Goal: Task Accomplishment & Management: Manage account settings

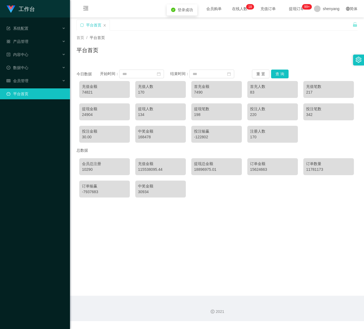
click at [357, 59] on icon "图标: setting" at bounding box center [358, 60] width 6 height 6
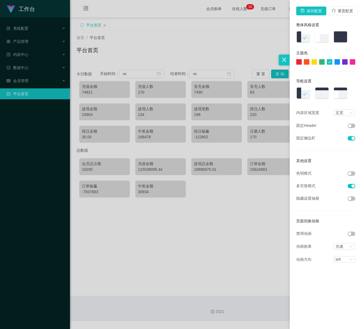
click at [351, 173] on button "button" at bounding box center [352, 174] width 8 height 4
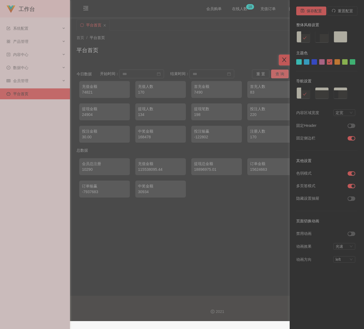
click at [283, 61] on icon "图标: close" at bounding box center [284, 60] width 4 height 4
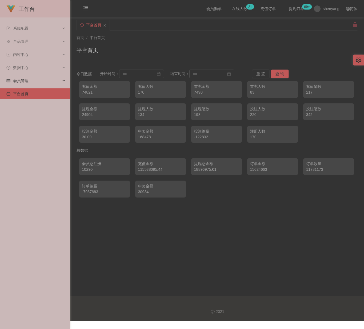
click at [26, 79] on span "会员管理" at bounding box center [18, 81] width 22 height 4
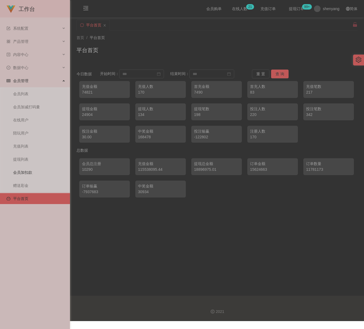
click at [25, 168] on link "会员加扣款" at bounding box center [39, 172] width 52 height 11
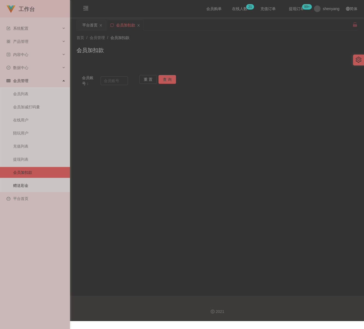
click at [20, 181] on link "赠送彩金" at bounding box center [39, 185] width 52 height 11
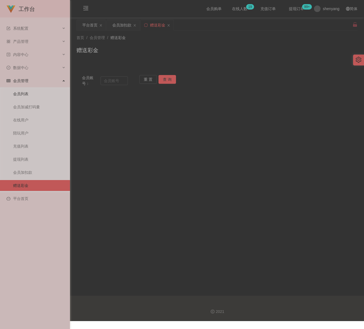
click at [20, 89] on link "会员列表" at bounding box center [39, 94] width 52 height 11
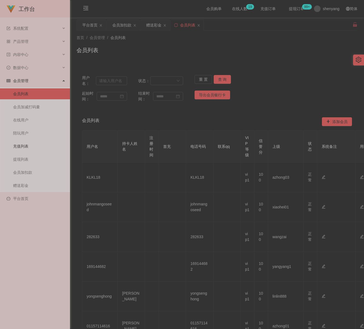
click at [16, 141] on link "充值列表" at bounding box center [39, 146] width 52 height 11
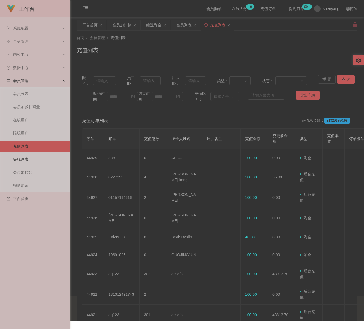
click at [25, 155] on link "提现列表" at bounding box center [39, 159] width 52 height 11
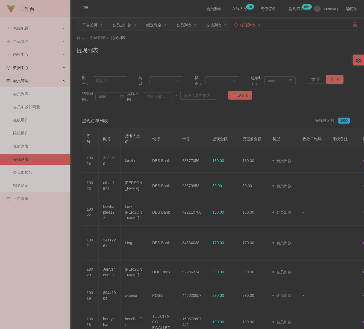
click at [20, 66] on span "数据中心" at bounding box center [18, 68] width 22 height 4
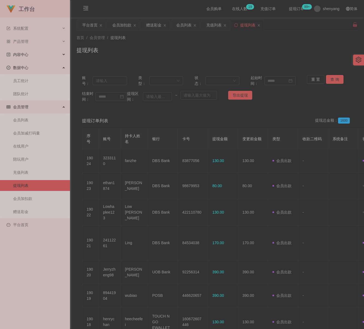
click at [23, 54] on span "内容中心" at bounding box center [18, 54] width 22 height 4
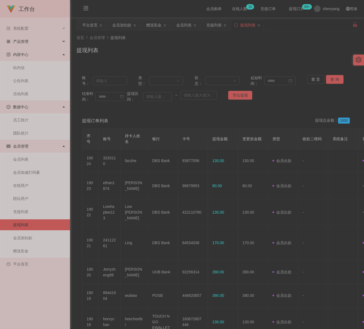
click at [23, 40] on span "产品管理" at bounding box center [18, 41] width 22 height 4
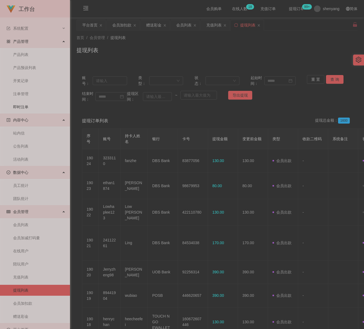
click at [27, 105] on link "即时注单" at bounding box center [39, 107] width 52 height 11
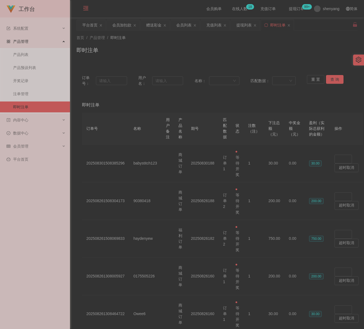
click at [85, 9] on icon "图标: menu-fold" at bounding box center [85, 8] width 5 height 4
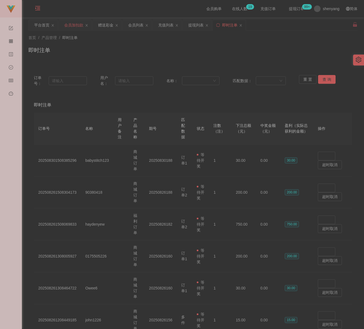
click at [72, 30] on div "会员加扣款" at bounding box center [73, 25] width 19 height 10
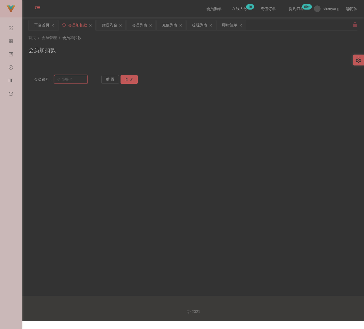
click at [82, 83] on input "text" at bounding box center [71, 79] width 34 height 9
paste input "lan83"
click at [126, 81] on button "查 询" at bounding box center [128, 79] width 17 height 9
click at [130, 84] on div "会员账号： lan83 重 置 查 询 会员账号 会员姓名 账号余额 操作类型 人工加款 人工扣款 金额 确 定" at bounding box center [192, 80] width 329 height 20
click at [131, 80] on button "查 询" at bounding box center [128, 79] width 17 height 9
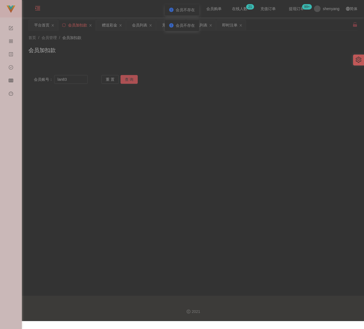
click at [131, 80] on button "查 询" at bounding box center [128, 79] width 17 height 9
click at [75, 77] on input "lan83" at bounding box center [71, 79] width 34 height 9
paste input "qq12"
type input "qq123"
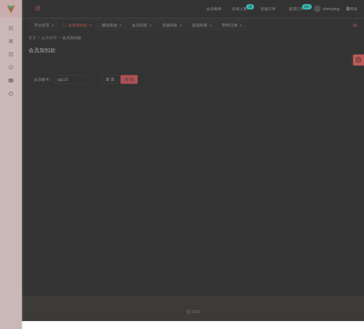
click at [129, 79] on button "查 询" at bounding box center [128, 79] width 17 height 9
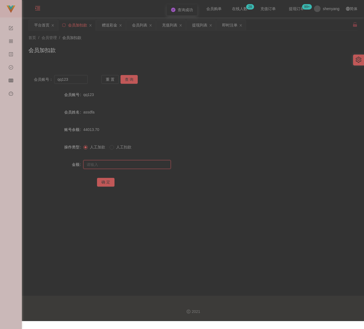
click at [107, 166] on input "text" at bounding box center [126, 164] width 87 height 9
drag, startPoint x: 123, startPoint y: 165, endPoint x: 122, endPoint y: 173, distance: 8.6
click at [123, 165] on input "text" at bounding box center [126, 164] width 87 height 9
paste input "300"
type input "300"
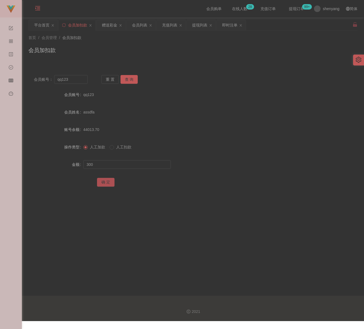
click at [105, 180] on button "确 定" at bounding box center [105, 182] width 17 height 9
click at [75, 81] on input "qq123" at bounding box center [71, 79] width 34 height 9
paste input "Alan8"
type input "Alan83"
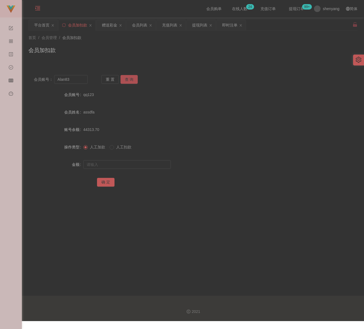
click at [133, 76] on button "查 询" at bounding box center [128, 79] width 17 height 9
click at [124, 164] on input "text" at bounding box center [126, 164] width 87 height 9
type input "100"
click at [107, 180] on button "确 定" at bounding box center [105, 182] width 17 height 9
click at [138, 43] on div "首页 / 会员管理 / 会员加扣款 / 会员加扣款" at bounding box center [192, 47] width 329 height 24
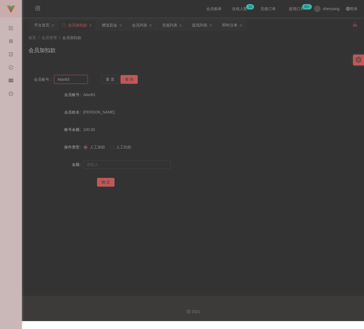
click at [75, 80] on input "Alan83" at bounding box center [71, 79] width 34 height 9
paste input "0184709599"
type input "0184709599"
click at [130, 77] on button "查 询" at bounding box center [128, 79] width 17 height 9
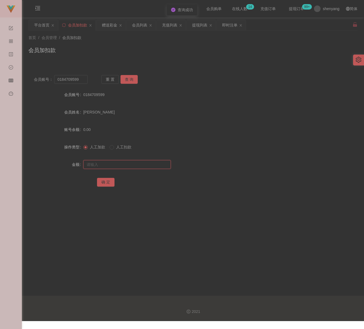
click at [117, 162] on input "text" at bounding box center [126, 164] width 87 height 9
type input "100"
click at [104, 182] on button "确 定" at bounding box center [105, 182] width 17 height 9
drag, startPoint x: 147, startPoint y: 48, endPoint x: 142, endPoint y: 48, distance: 4.6
click at [147, 48] on div "会员加扣款" at bounding box center [192, 52] width 329 height 13
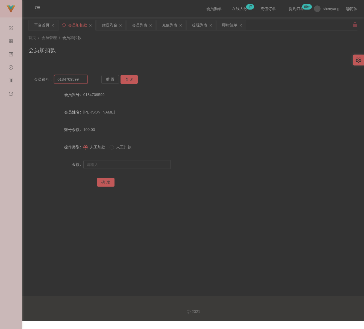
click at [77, 82] on input "0184709599" at bounding box center [71, 79] width 34 height 9
paste input "64298135"
type input "0164298135"
click at [128, 79] on button "查 询" at bounding box center [128, 79] width 17 height 9
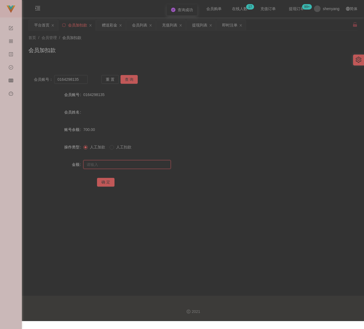
click at [127, 161] on input "text" at bounding box center [126, 164] width 87 height 9
paste input "500"
type input "500"
click at [110, 183] on button "确 定" at bounding box center [105, 182] width 17 height 9
click at [140, 42] on div "首页 / 会员管理 / 会员加扣款 / 会员加扣款" at bounding box center [192, 47] width 329 height 24
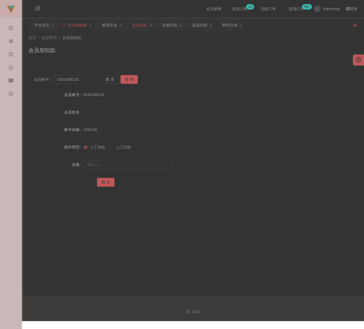
click at [137, 26] on div "会员列表" at bounding box center [139, 25] width 15 height 10
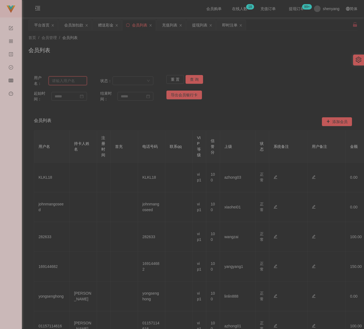
click at [76, 80] on input "text" at bounding box center [68, 80] width 38 height 9
paste input "60174030840"
type input "60174030840"
click at [192, 78] on button "查 询" at bounding box center [193, 79] width 17 height 9
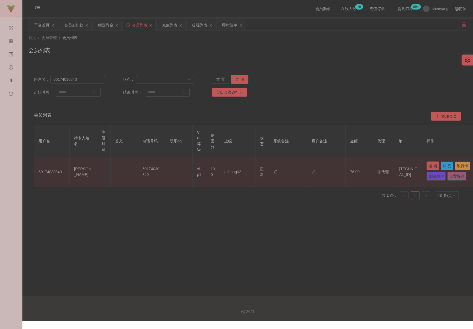
click at [364, 165] on button "编 辑" at bounding box center [432, 166] width 13 height 9
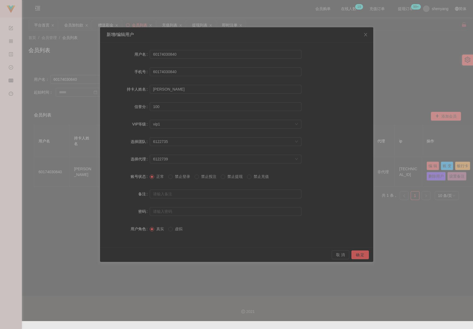
click at [212, 177] on span "禁止投注" at bounding box center [209, 177] width 20 height 4
click at [358, 255] on button "确 定" at bounding box center [359, 255] width 17 height 9
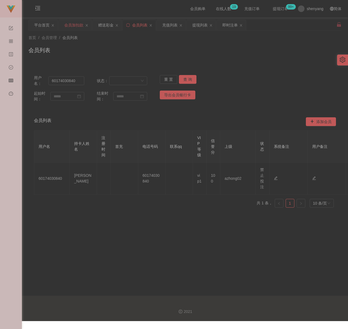
click at [69, 26] on div "会员加扣款" at bounding box center [73, 25] width 19 height 10
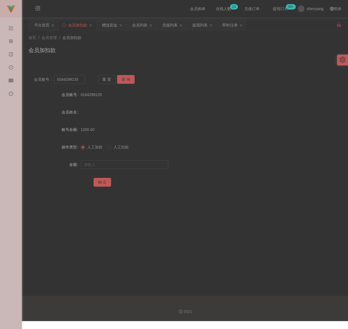
click at [131, 48] on div "会员加扣款" at bounding box center [184, 52] width 313 height 13
click at [80, 80] on input "0164298135" at bounding box center [69, 79] width 31 height 9
paste input "qq123"
type input "qq123"
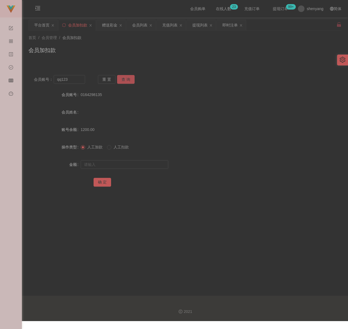
click at [125, 81] on button "查 询" at bounding box center [125, 79] width 17 height 9
click at [122, 166] on input "text" at bounding box center [124, 164] width 87 height 9
click at [152, 166] on input "text" at bounding box center [124, 164] width 87 height 9
paste input "200"
type input "200"
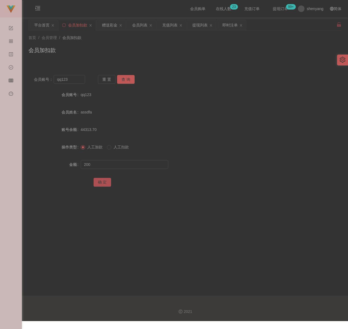
click at [104, 182] on button "确 定" at bounding box center [101, 182] width 17 height 9
click at [109, 162] on input "text" at bounding box center [124, 164] width 87 height 9
type input "200"
click at [98, 183] on button "确 定" at bounding box center [101, 182] width 17 height 9
click at [76, 80] on input "qq123" at bounding box center [69, 79] width 31 height 9
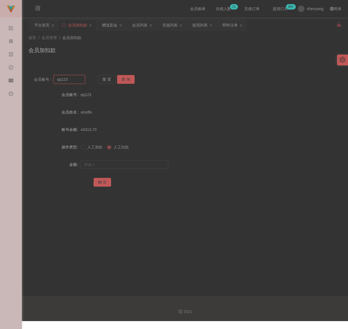
click at [76, 80] on input "qq123" at bounding box center [69, 79] width 31 height 9
paste input "Alvin12345"
type input "Alvin12345"
click at [125, 77] on button "查 询" at bounding box center [125, 79] width 17 height 9
click at [129, 168] on input "text" at bounding box center [124, 164] width 87 height 9
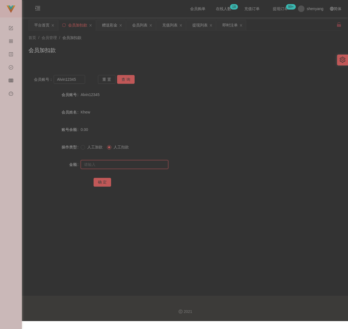
click at [133, 165] on input "text" at bounding box center [124, 164] width 87 height 9
paste input "200"
type input "200"
click at [104, 180] on button "确 定" at bounding box center [101, 182] width 17 height 9
click at [124, 43] on div "首页 / 会员管理 / 会员加扣款 / 会员加扣款" at bounding box center [184, 47] width 313 height 24
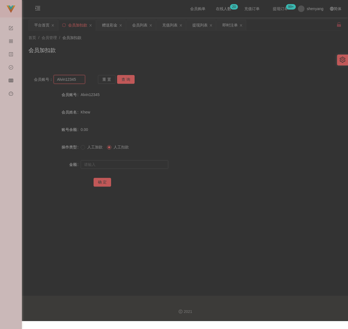
click at [79, 79] on input "Alvin12345" at bounding box center [69, 79] width 31 height 9
paste input "qq123"
type input "qq123"
click at [122, 77] on button "查 询" at bounding box center [125, 79] width 17 height 9
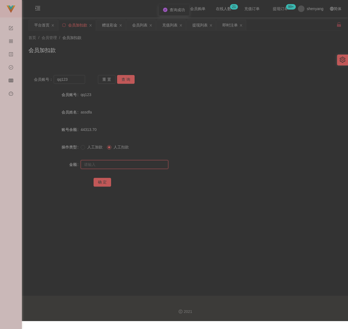
click at [117, 162] on input "text" at bounding box center [124, 164] width 87 height 9
click at [92, 168] on input "text" at bounding box center [124, 164] width 87 height 9
type input "30"
click at [98, 179] on button "确 定" at bounding box center [101, 182] width 17 height 9
click at [73, 80] on input "qq123" at bounding box center [69, 79] width 31 height 9
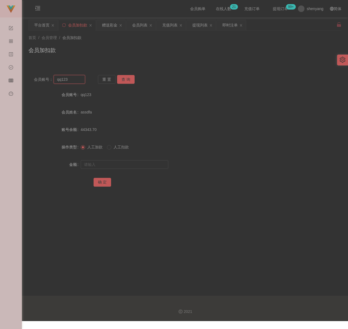
click at [73, 80] on input "qq123" at bounding box center [69, 79] width 31 height 9
paste input "Alvin12345"
type input "Alvin12345"
click at [126, 76] on button "查 询" at bounding box center [125, 79] width 17 height 9
click at [107, 163] on input "text" at bounding box center [124, 164] width 87 height 9
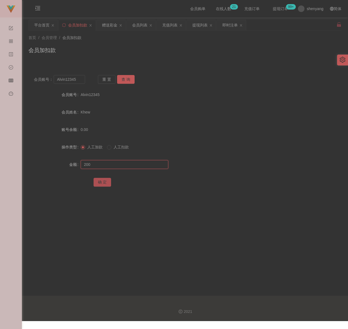
type input "200"
click at [102, 180] on button "确 定" at bounding box center [101, 182] width 17 height 9
click at [167, 27] on div "充值列表" at bounding box center [169, 25] width 15 height 10
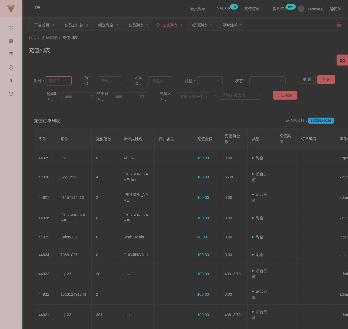
click at [59, 81] on input "text" at bounding box center [59, 80] width 26 height 9
paste input "Alvin12345"
type input "Alvin12345"
click at [325, 79] on button "查 询" at bounding box center [325, 79] width 17 height 9
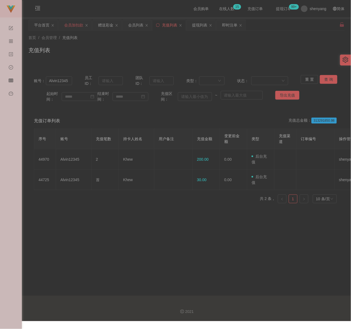
click at [77, 26] on div "会员加扣款" at bounding box center [73, 25] width 19 height 10
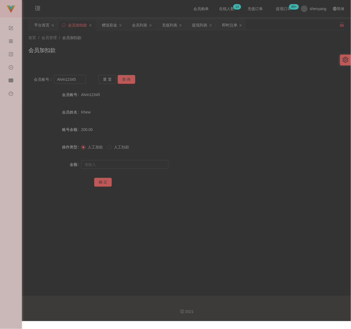
drag, startPoint x: 101, startPoint y: 46, endPoint x: 98, endPoint y: 47, distance: 3.1
click at [101, 46] on div "会员加扣款" at bounding box center [186, 52] width 316 height 13
click at [77, 77] on input "Alvin12345" at bounding box center [70, 79] width 32 height 9
paste input "jaydennn12"
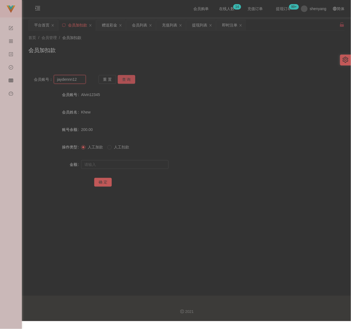
type input "jaydennn12"
click at [129, 80] on button "查 询" at bounding box center [126, 79] width 17 height 9
click at [120, 165] on input "text" at bounding box center [124, 164] width 87 height 9
type input "100"
click at [102, 183] on button "确 定" at bounding box center [102, 182] width 17 height 9
